Goal: Task Accomplishment & Management: Manage account settings

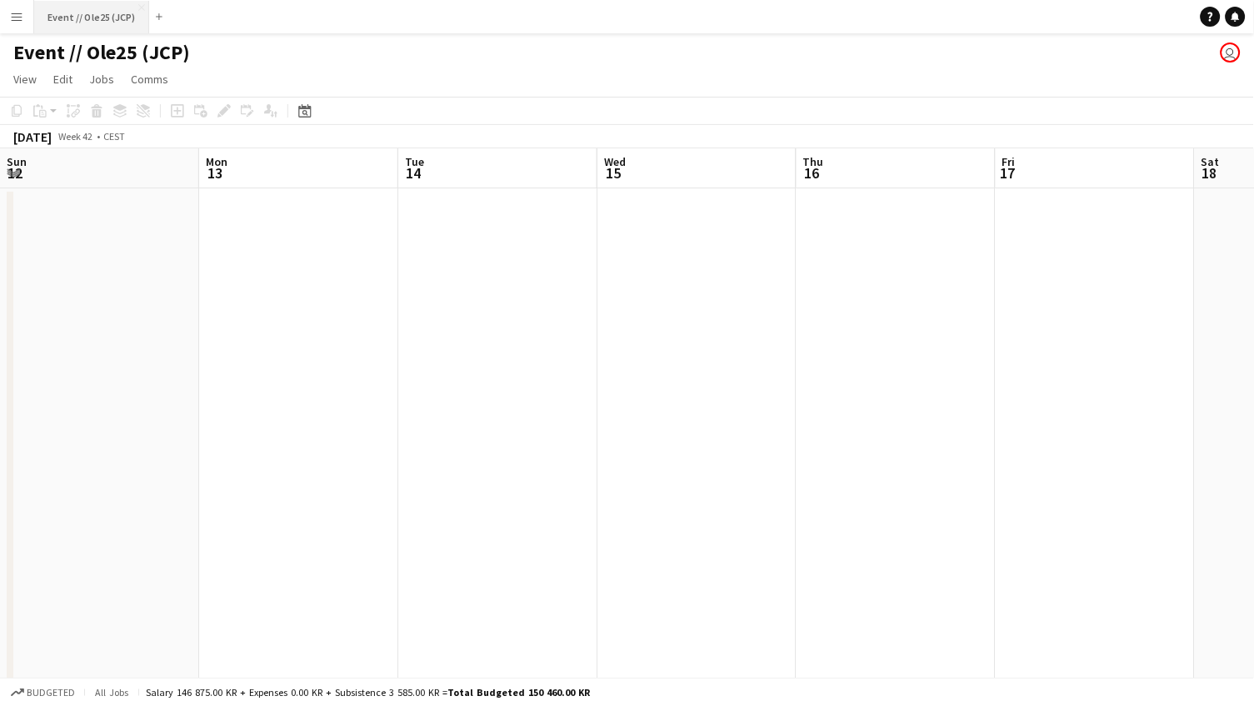
scroll to position [0, 404]
click at [23, 18] on button "Menu" at bounding box center [16, 16] width 33 height 33
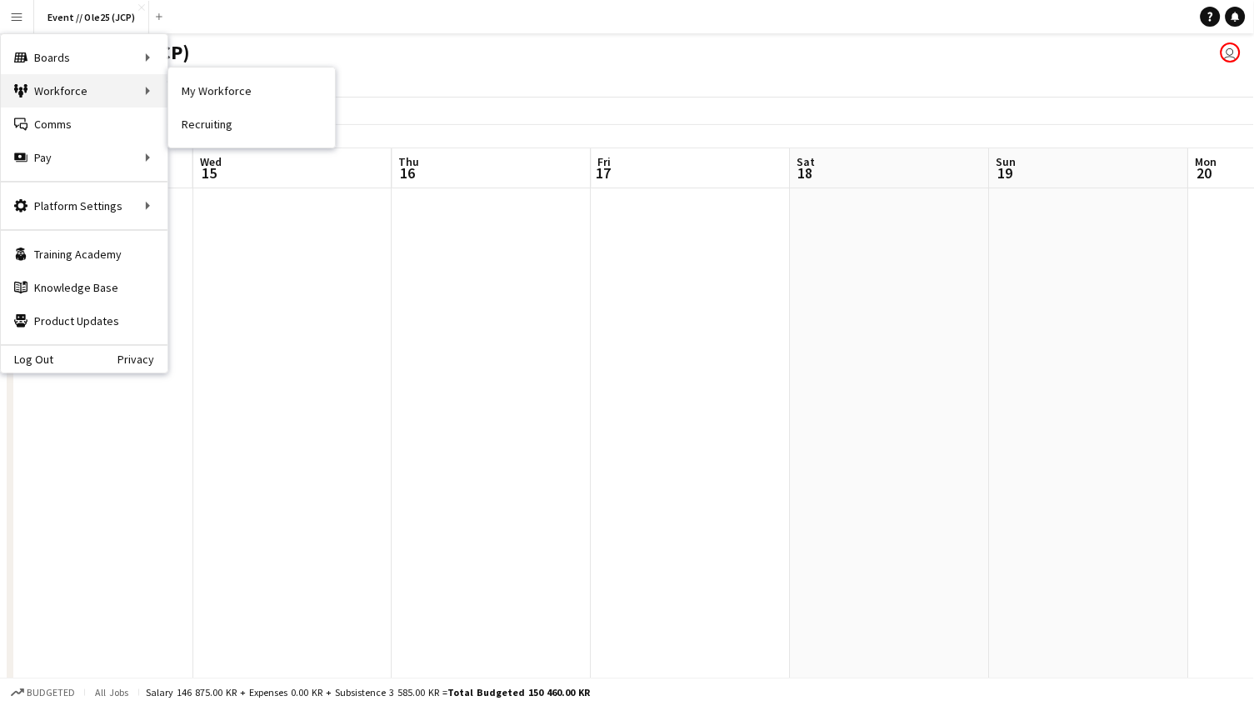
click at [134, 83] on div "Workforce Workforce" at bounding box center [84, 90] width 167 height 33
click at [190, 88] on link "My Workforce" at bounding box center [251, 90] width 167 height 33
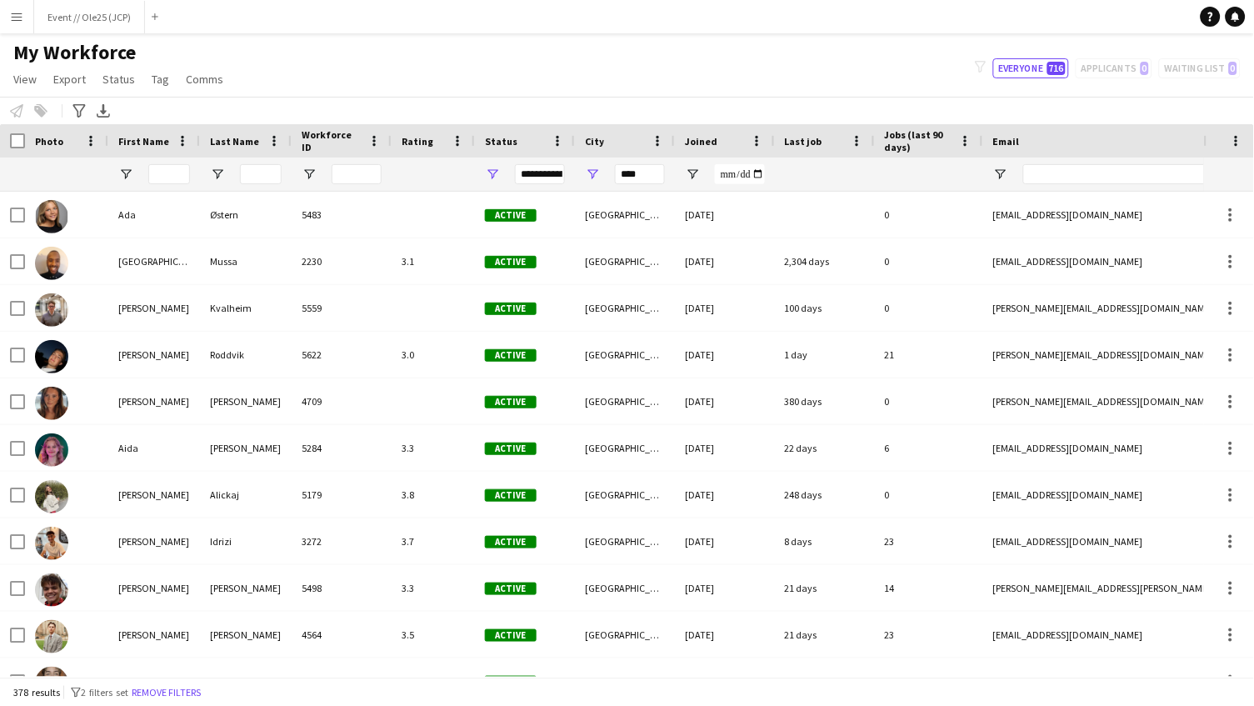
click at [25, 18] on button "Menu" at bounding box center [16, 16] width 33 height 33
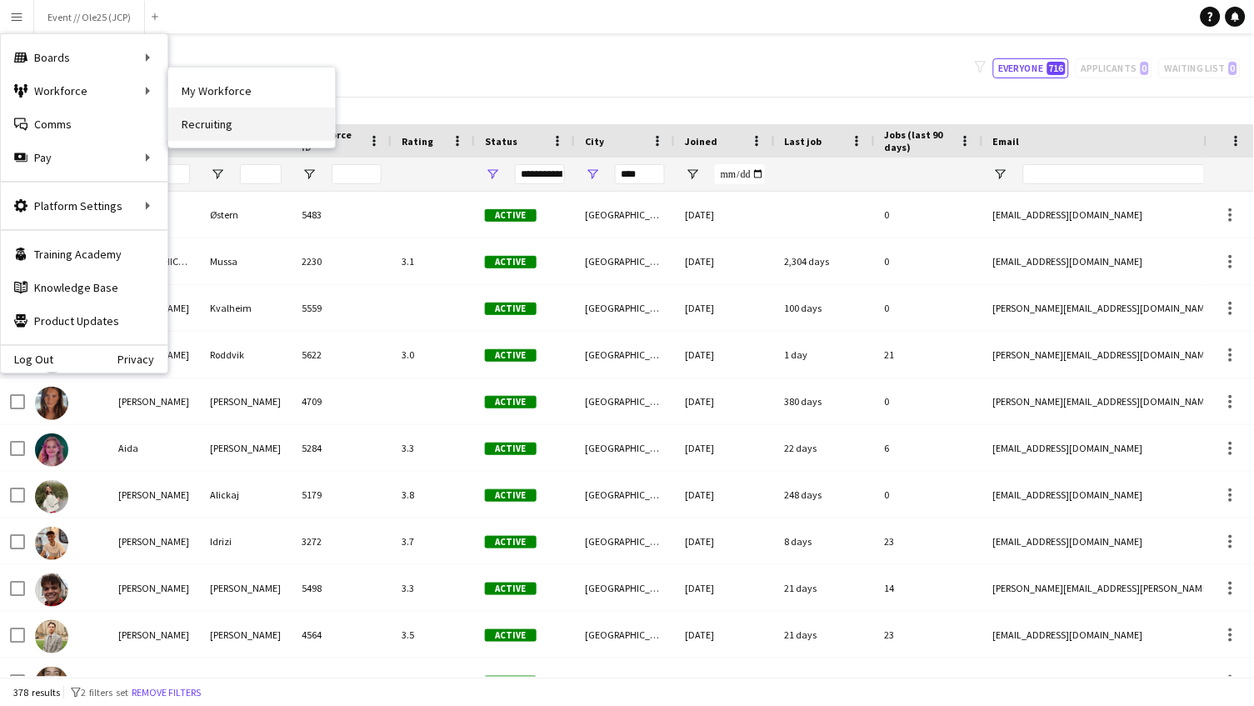
click at [192, 124] on link "Recruiting" at bounding box center [251, 124] width 167 height 33
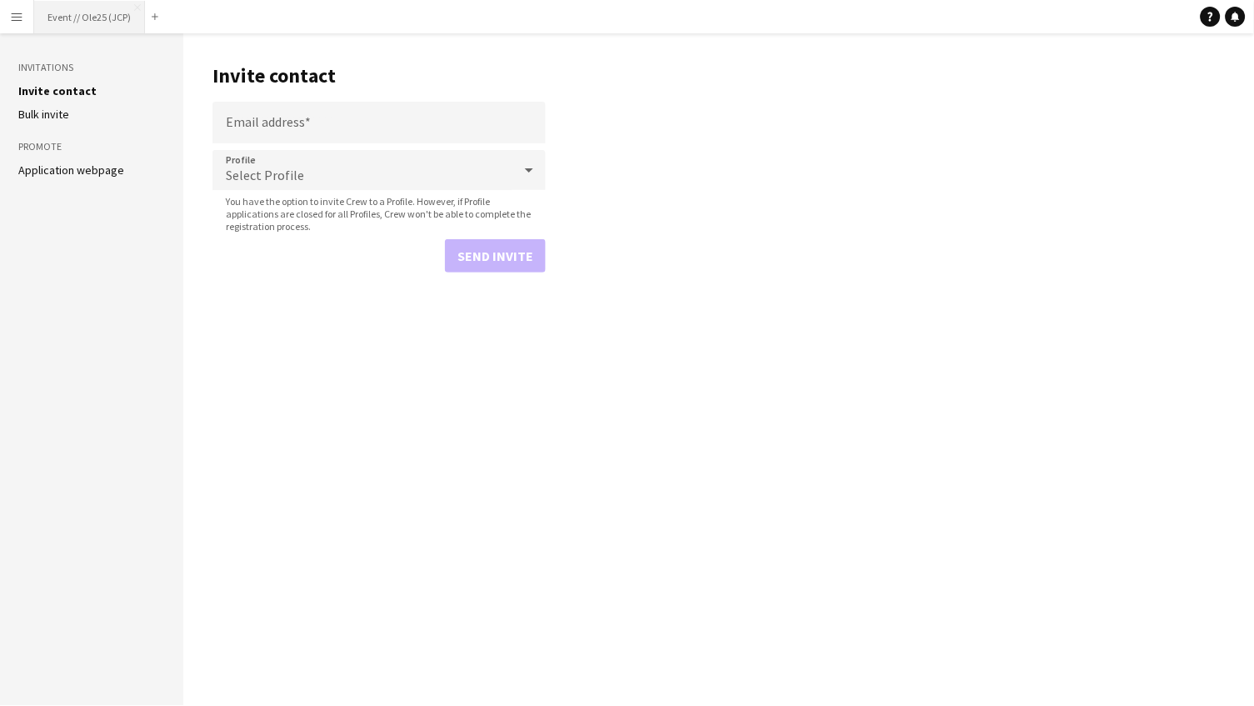
click at [68, 13] on button "Event // Ole25 (JCP) Close" at bounding box center [89, 17] width 111 height 33
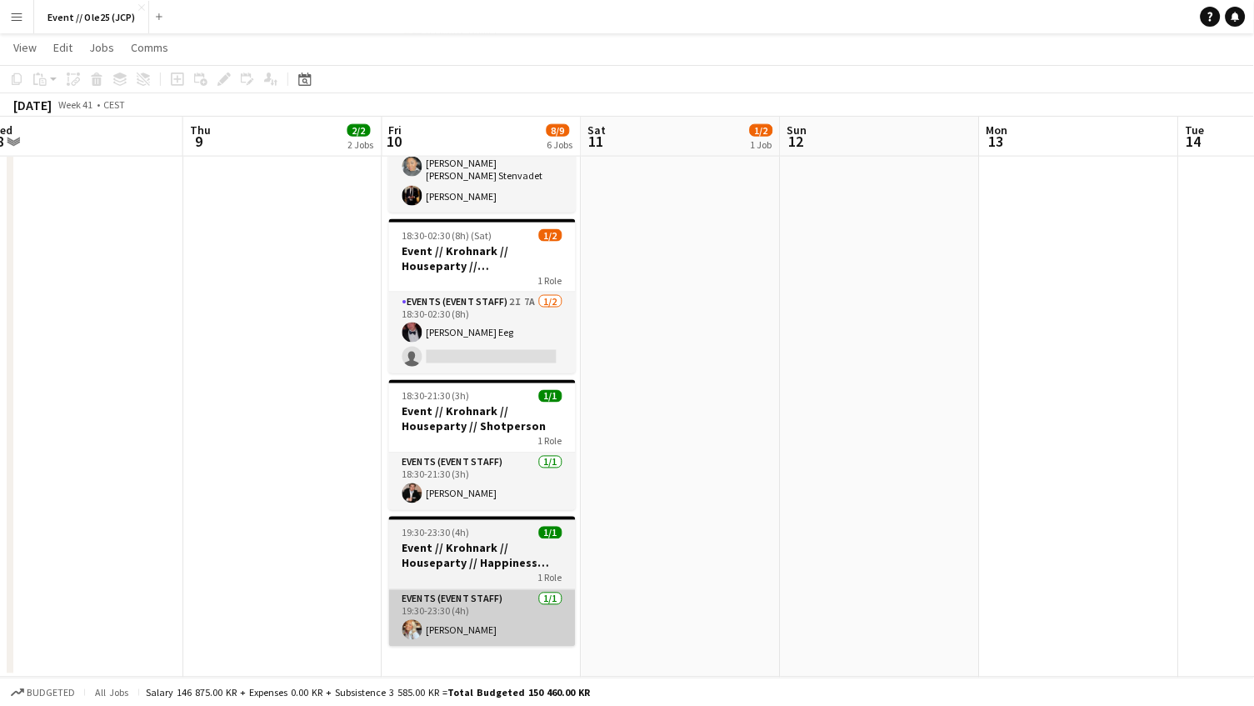
scroll to position [442, 0]
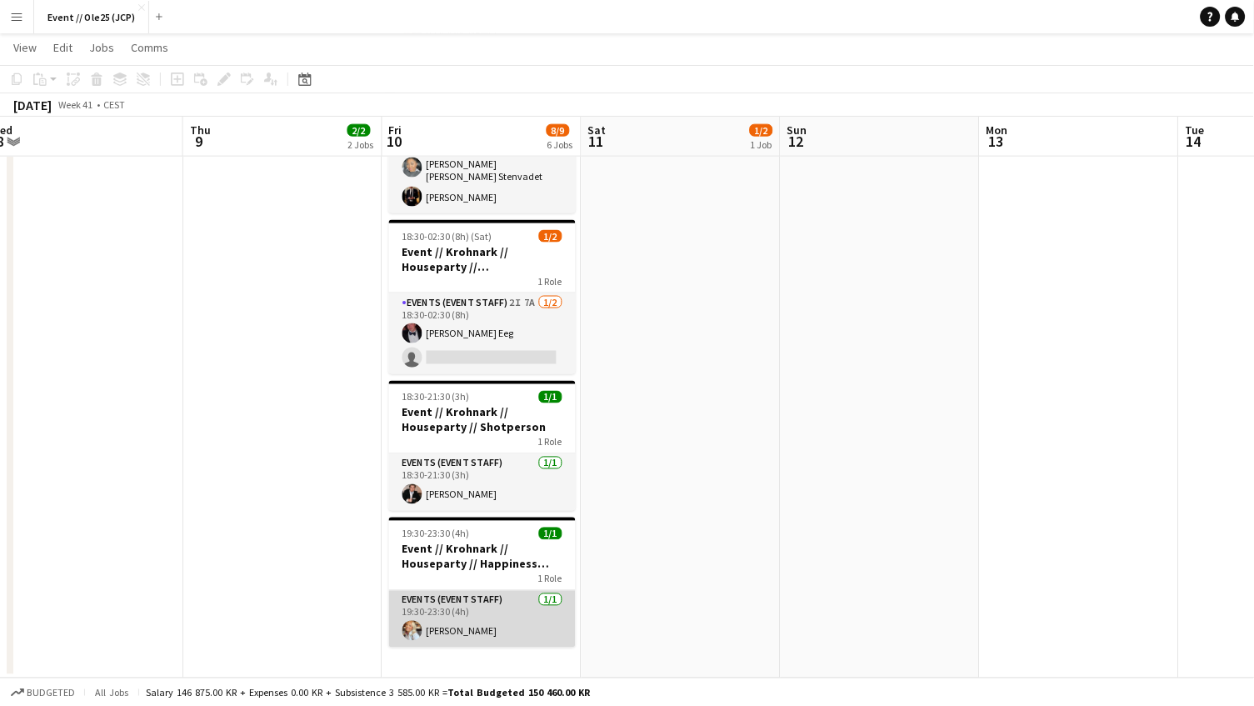
click at [451, 613] on app-card-role "Events (Event Staff) [DATE] 19:30-23:30 (4h) [PERSON_NAME]" at bounding box center [482, 619] width 187 height 57
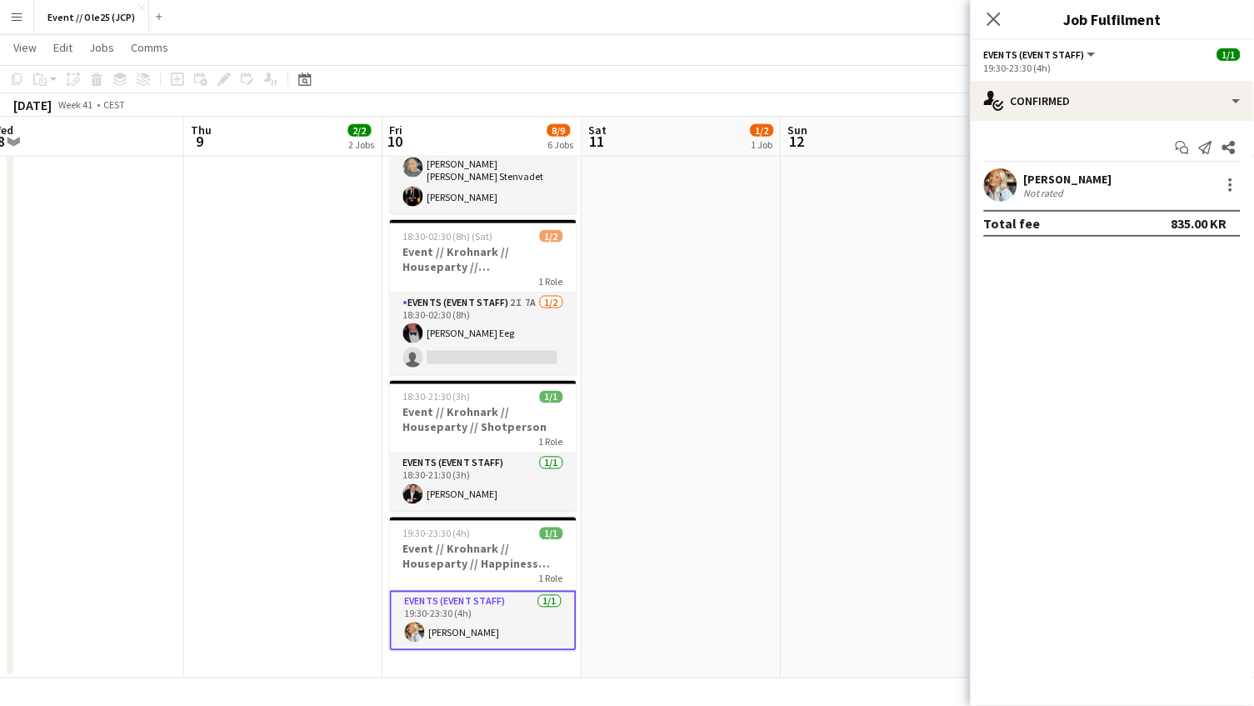
click at [1031, 192] on div "Not rated" at bounding box center [1045, 193] width 43 height 13
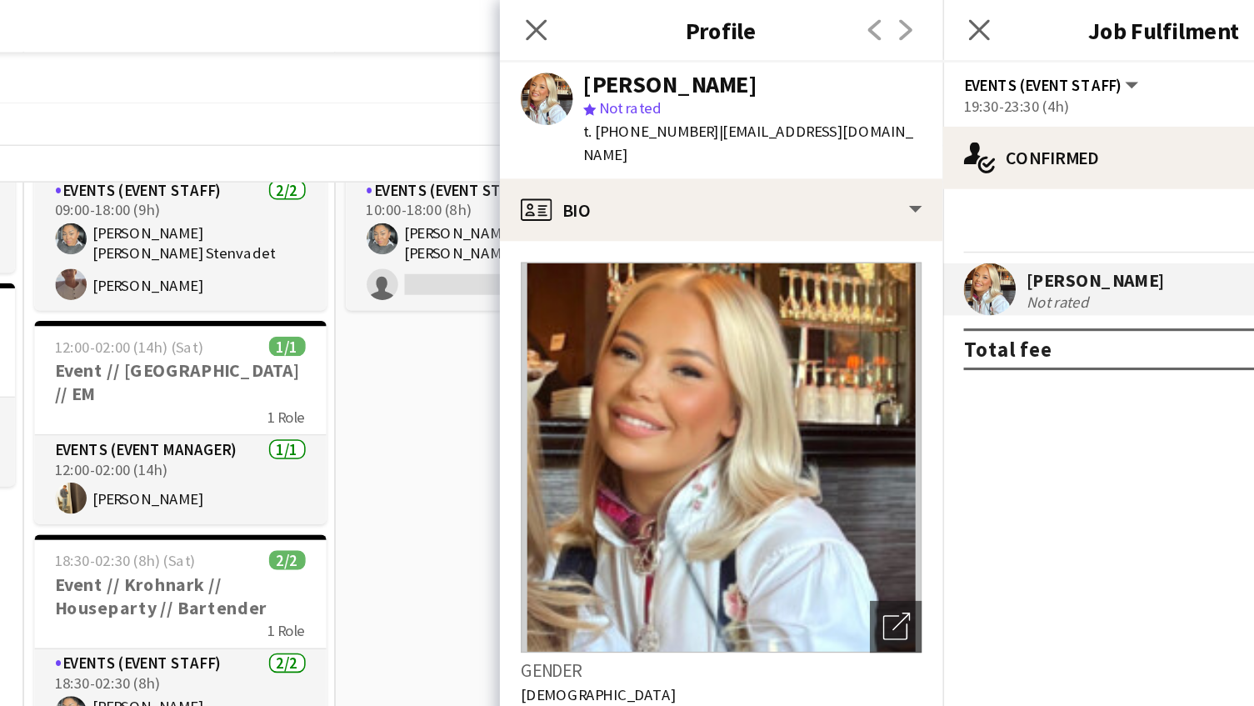
scroll to position [65, 0]
